Goal: Task Accomplishment & Management: Use online tool/utility

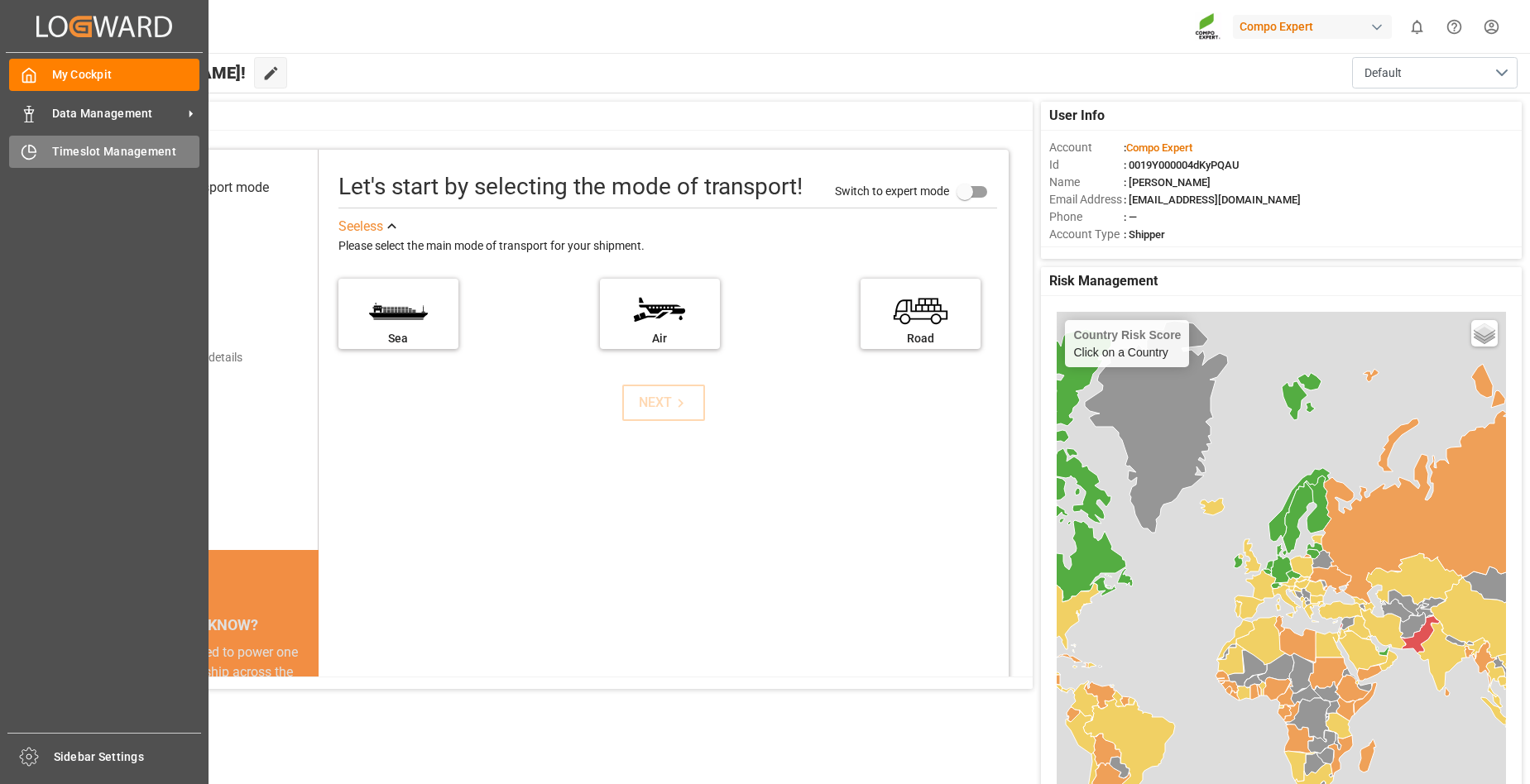
click at [65, 149] on span "Timeslot Management" at bounding box center [126, 151] width 148 height 17
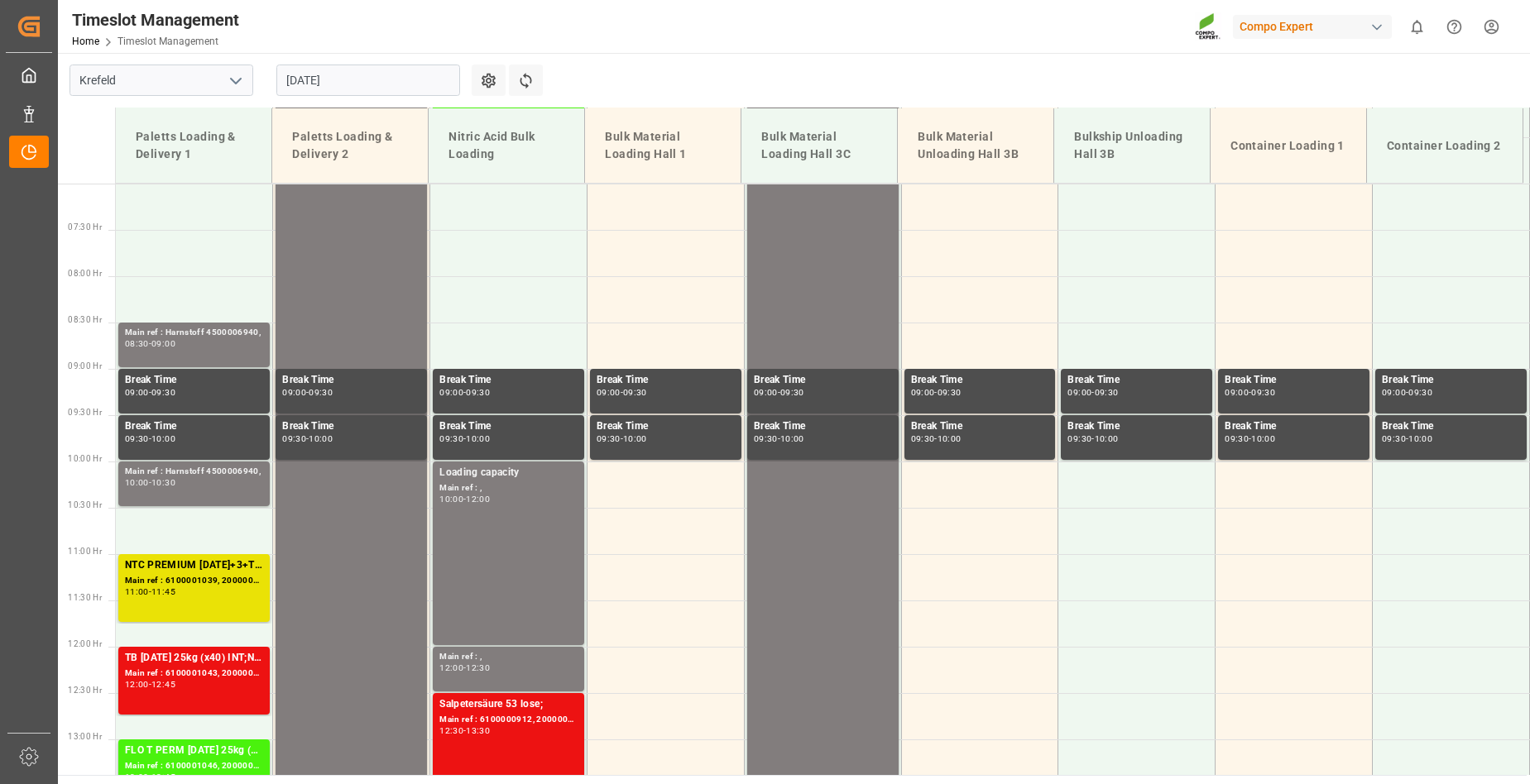
scroll to position [640, 0]
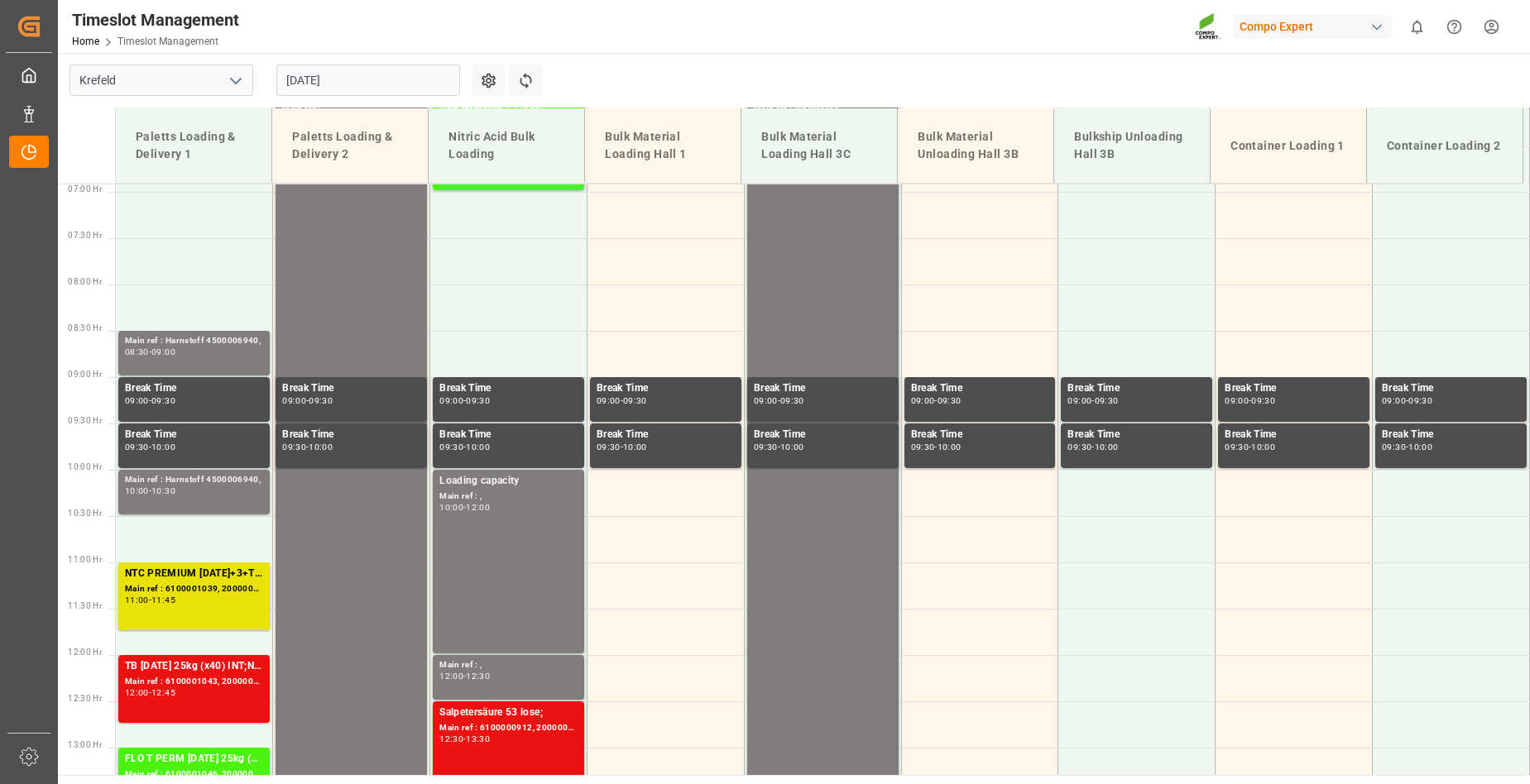
click at [377, 78] on input "[DATE]" at bounding box center [369, 80] width 184 height 31
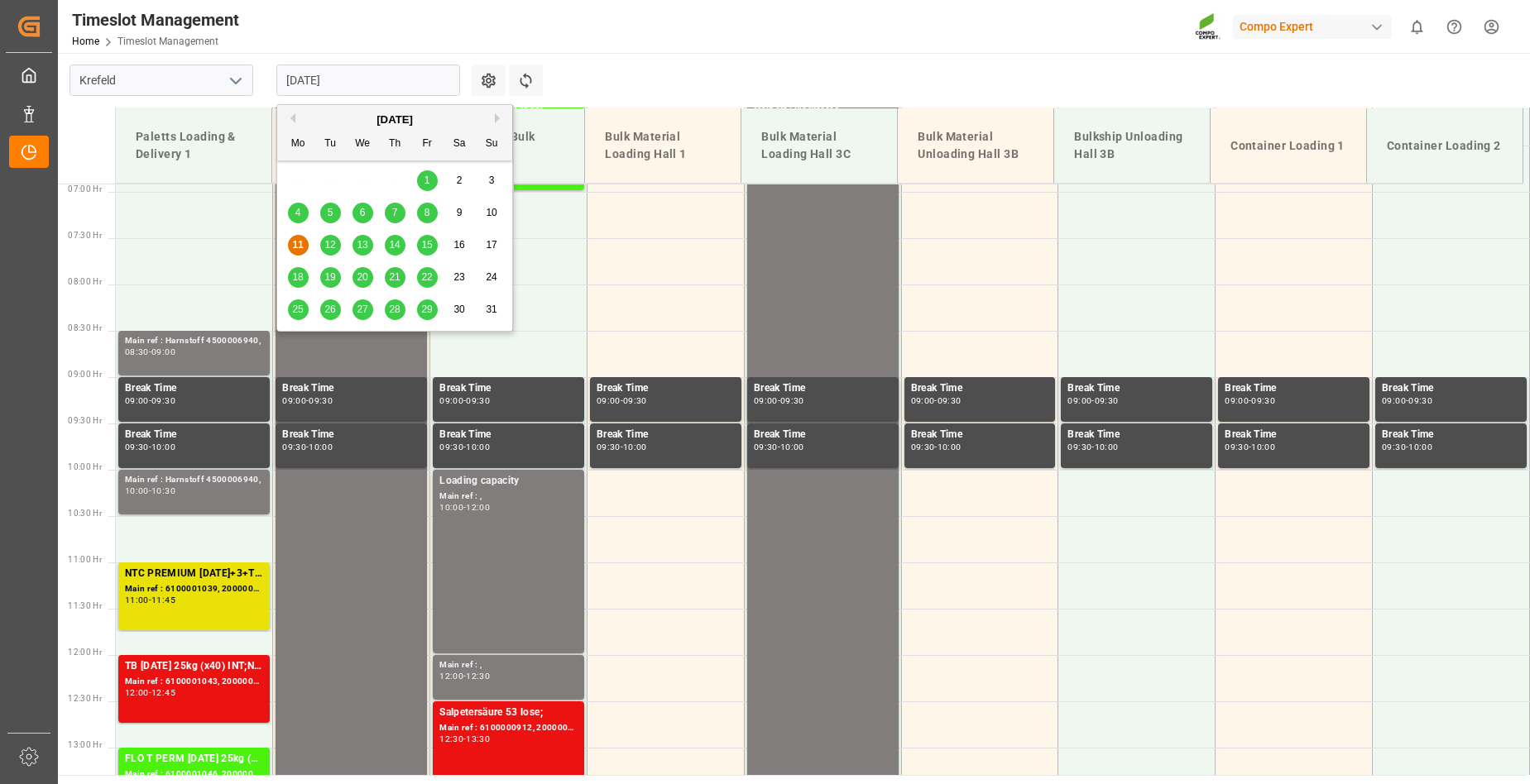
click at [327, 246] on span "12" at bounding box center [330, 245] width 11 height 12
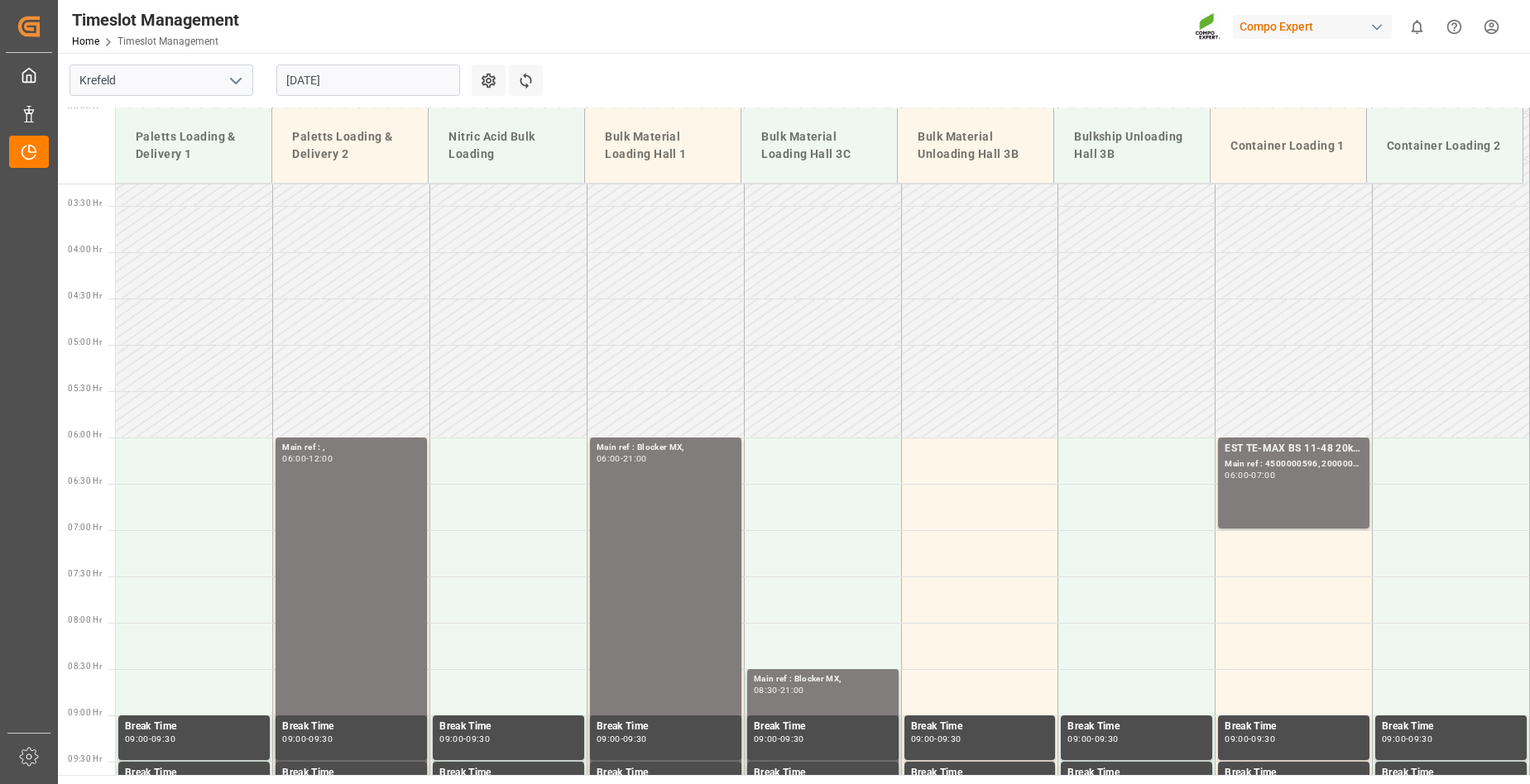
scroll to position [301, 0]
click at [373, 80] on input "[DATE]" at bounding box center [369, 80] width 184 height 31
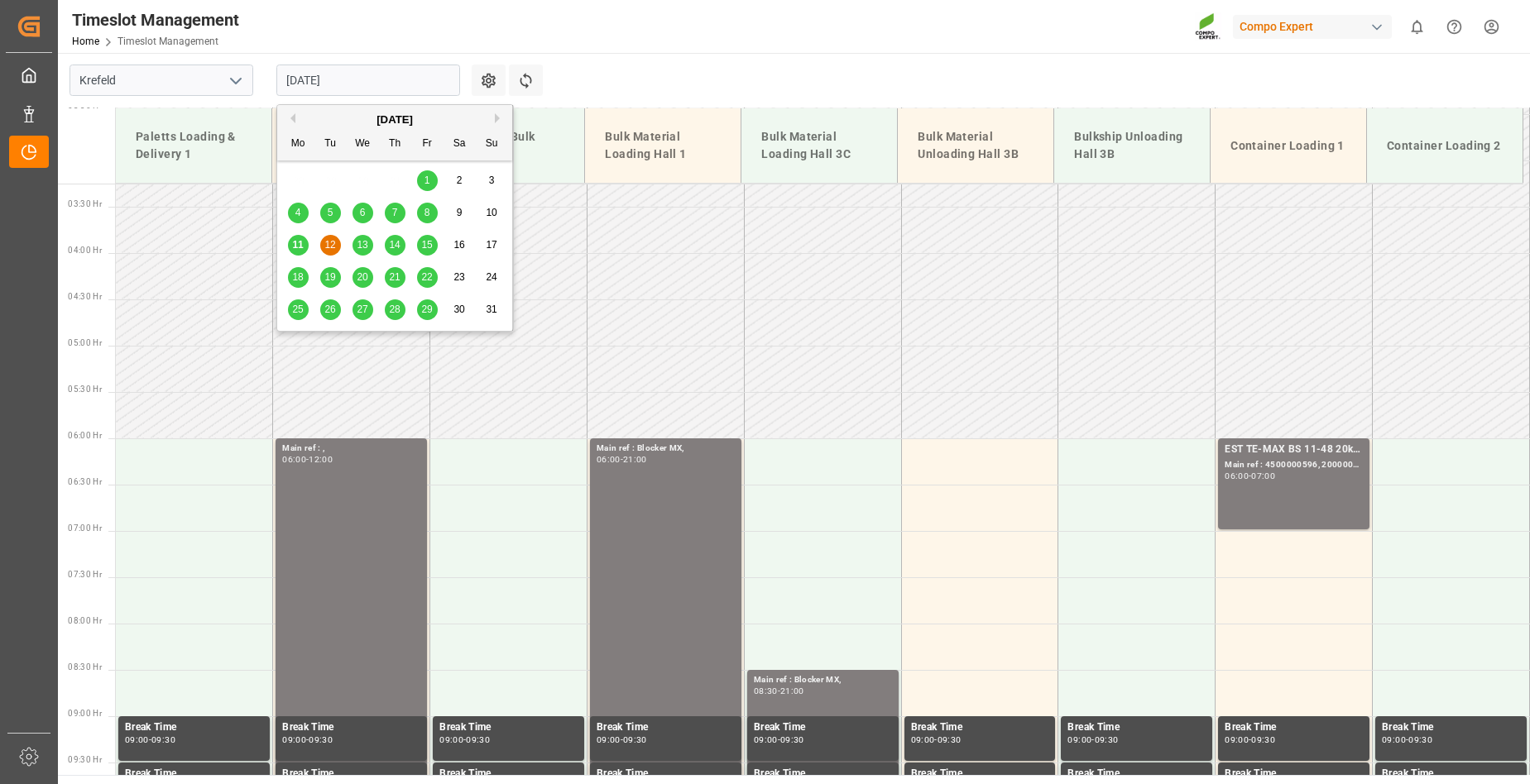
click at [365, 246] on span "13" at bounding box center [362, 245] width 11 height 12
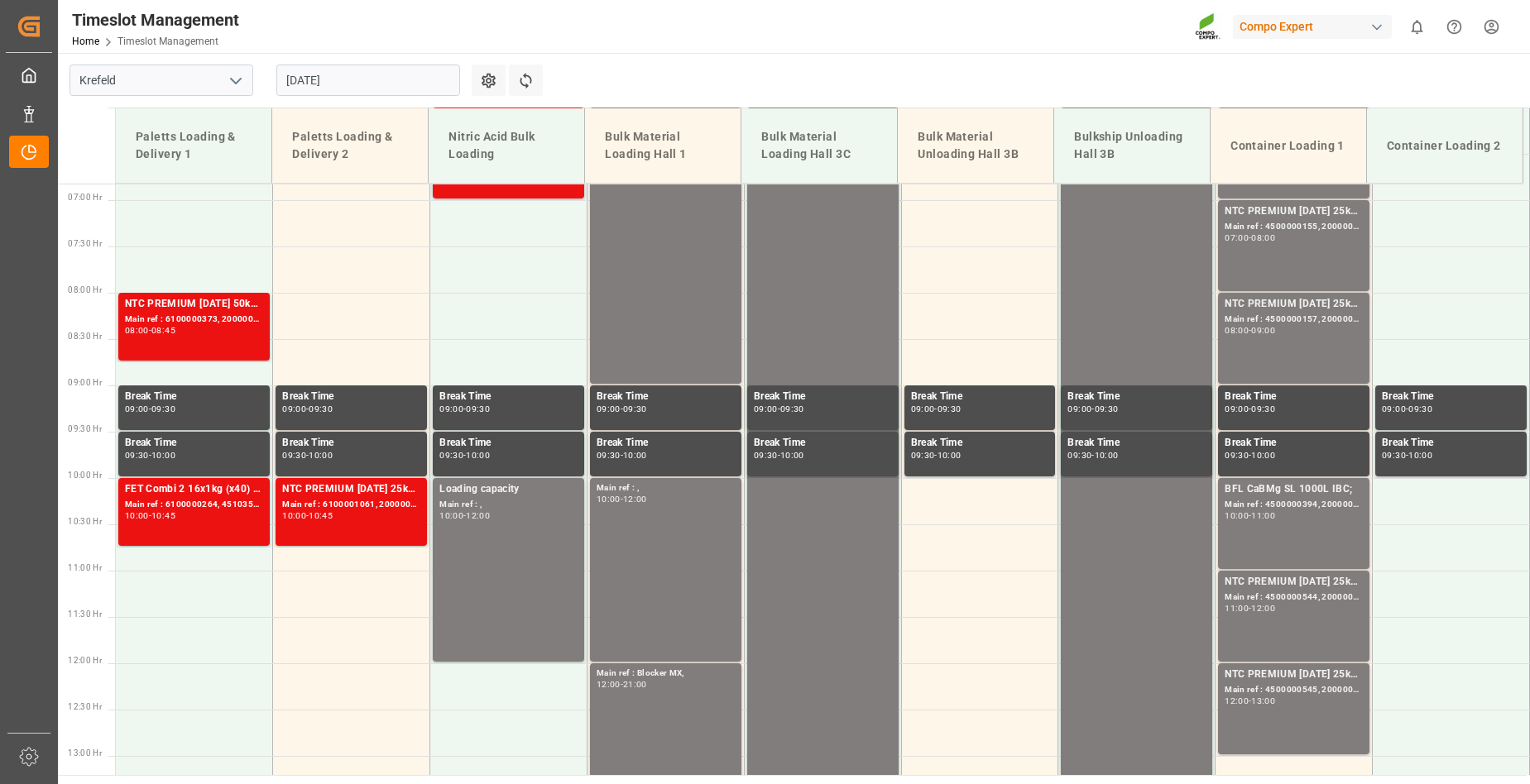
scroll to position [219, 0]
